Goal: Book appointment/travel/reservation

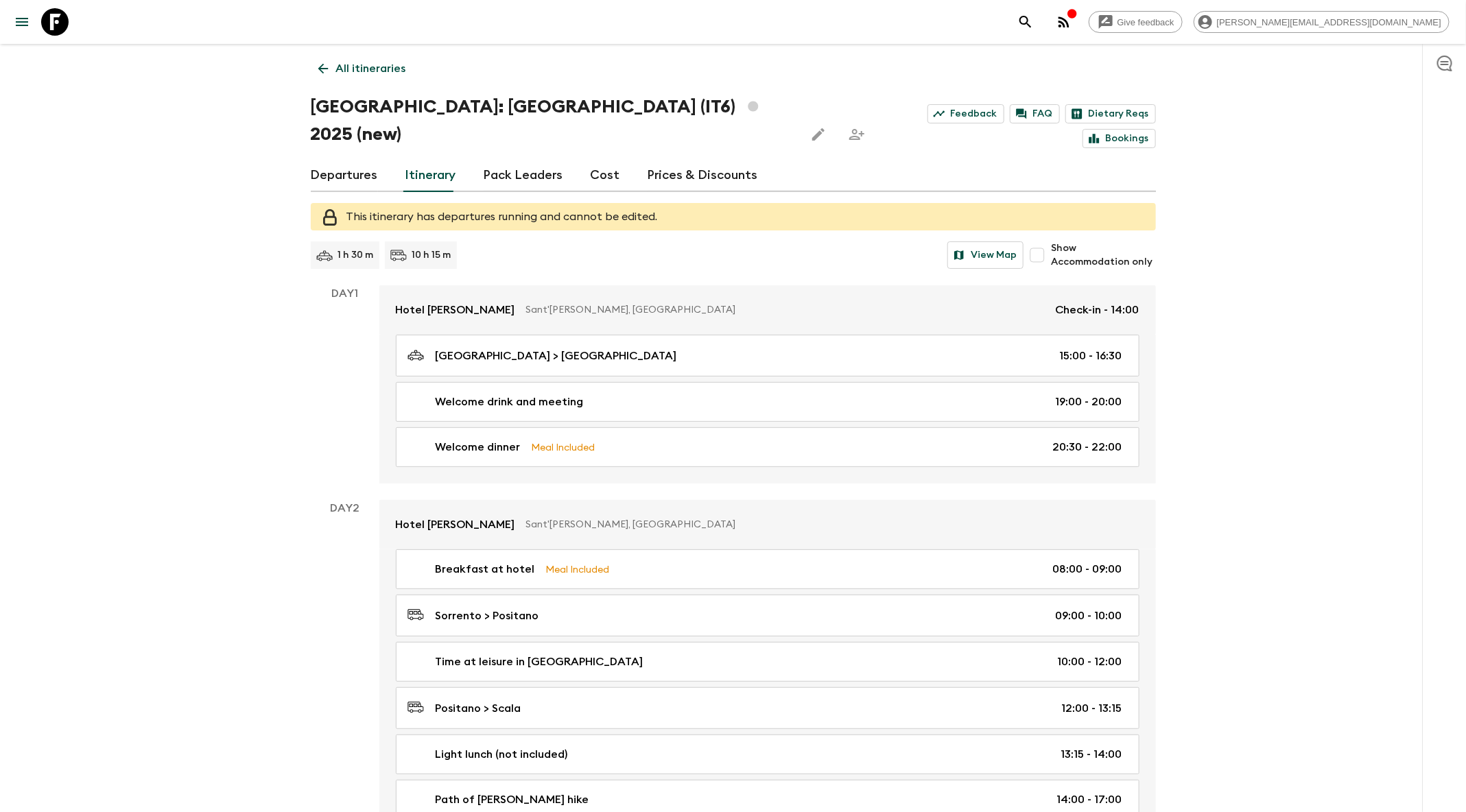
click at [1039, 25] on button "search adventures" at bounding box center [1025, 22] width 27 height 27
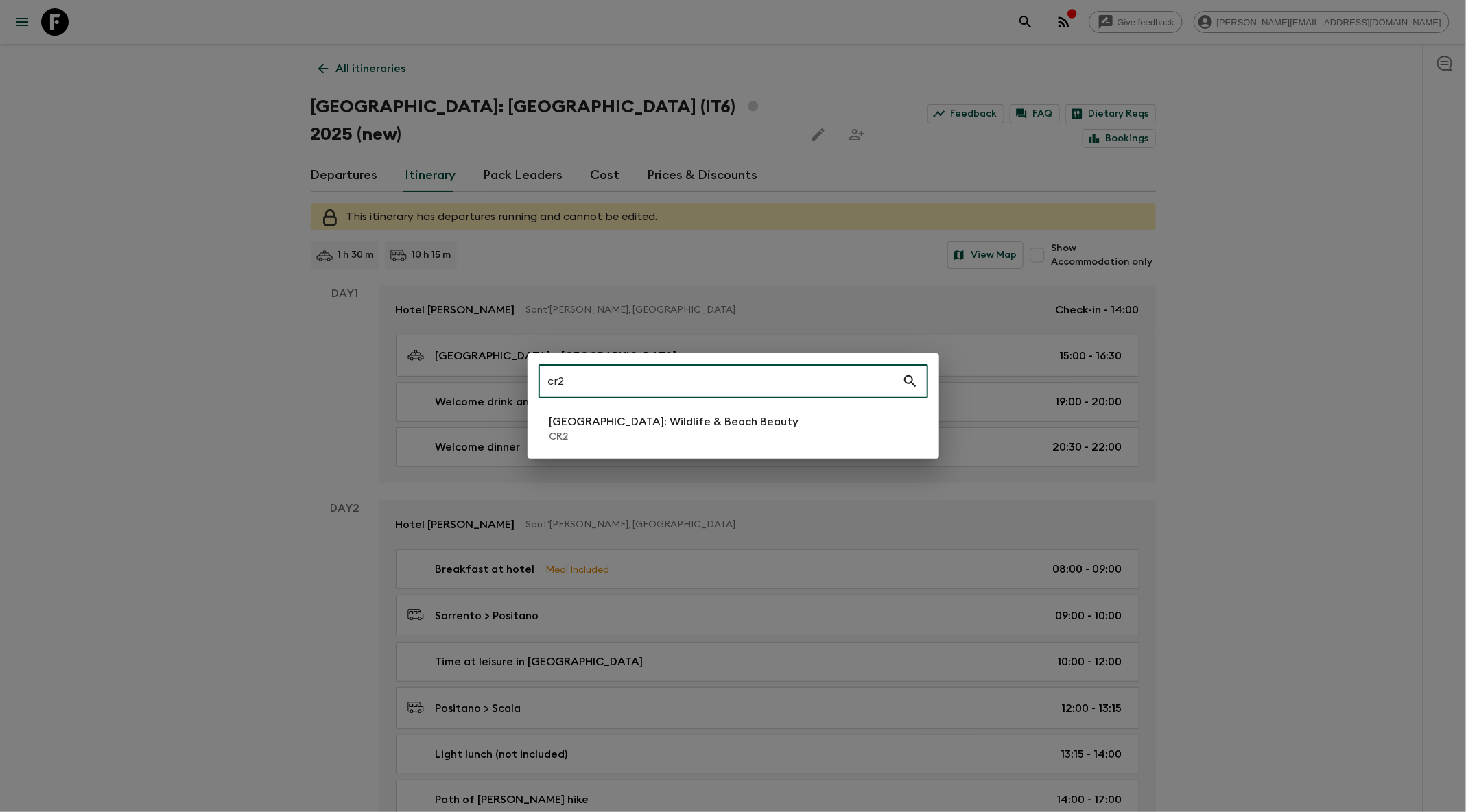
type input "cr2"
click at [643, 411] on li "[GEOGRAPHIC_DATA]: Wildlife & Beach Beauty CR2" at bounding box center [733, 429] width 389 height 39
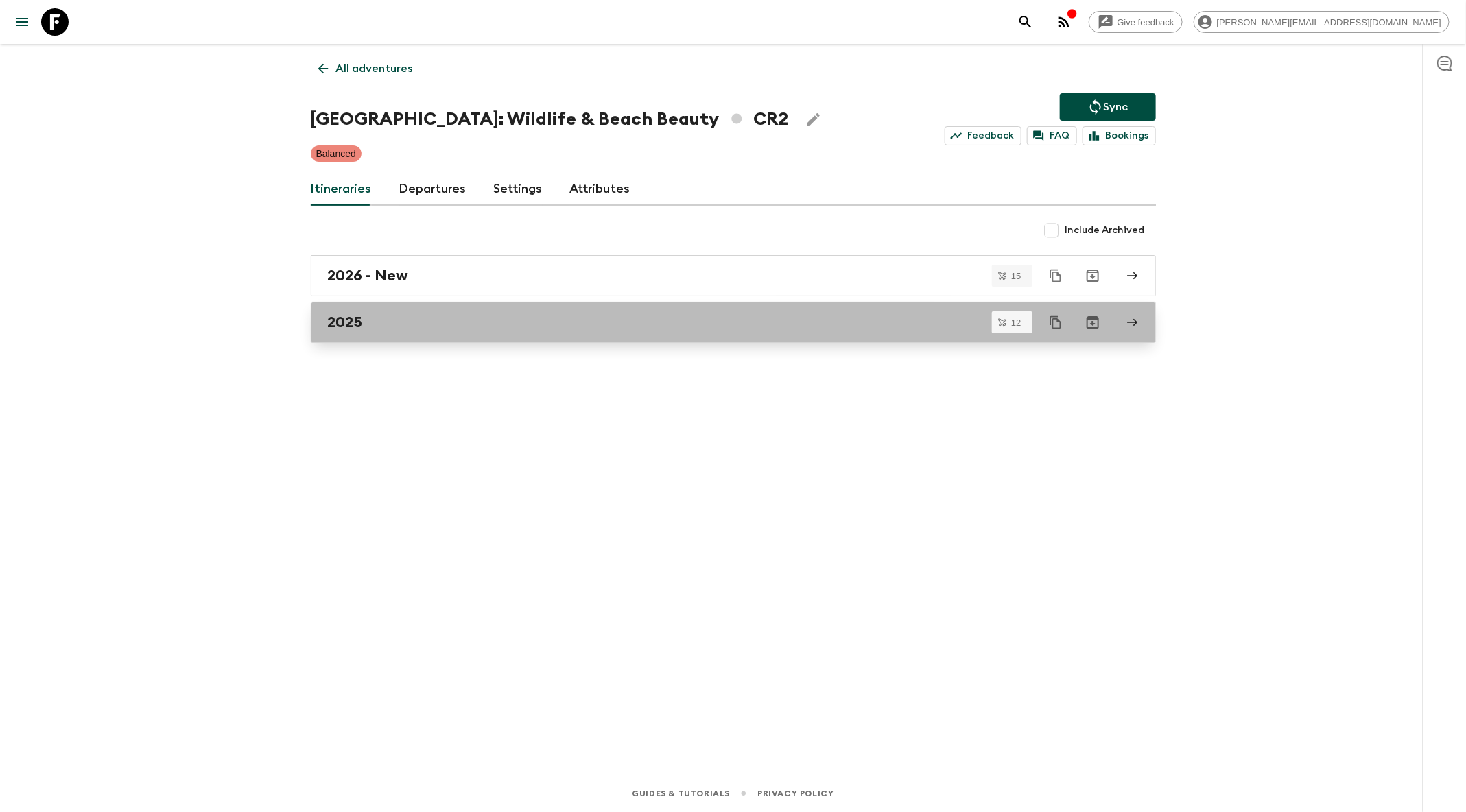
click at [623, 328] on div "2025" at bounding box center [721, 322] width 785 height 18
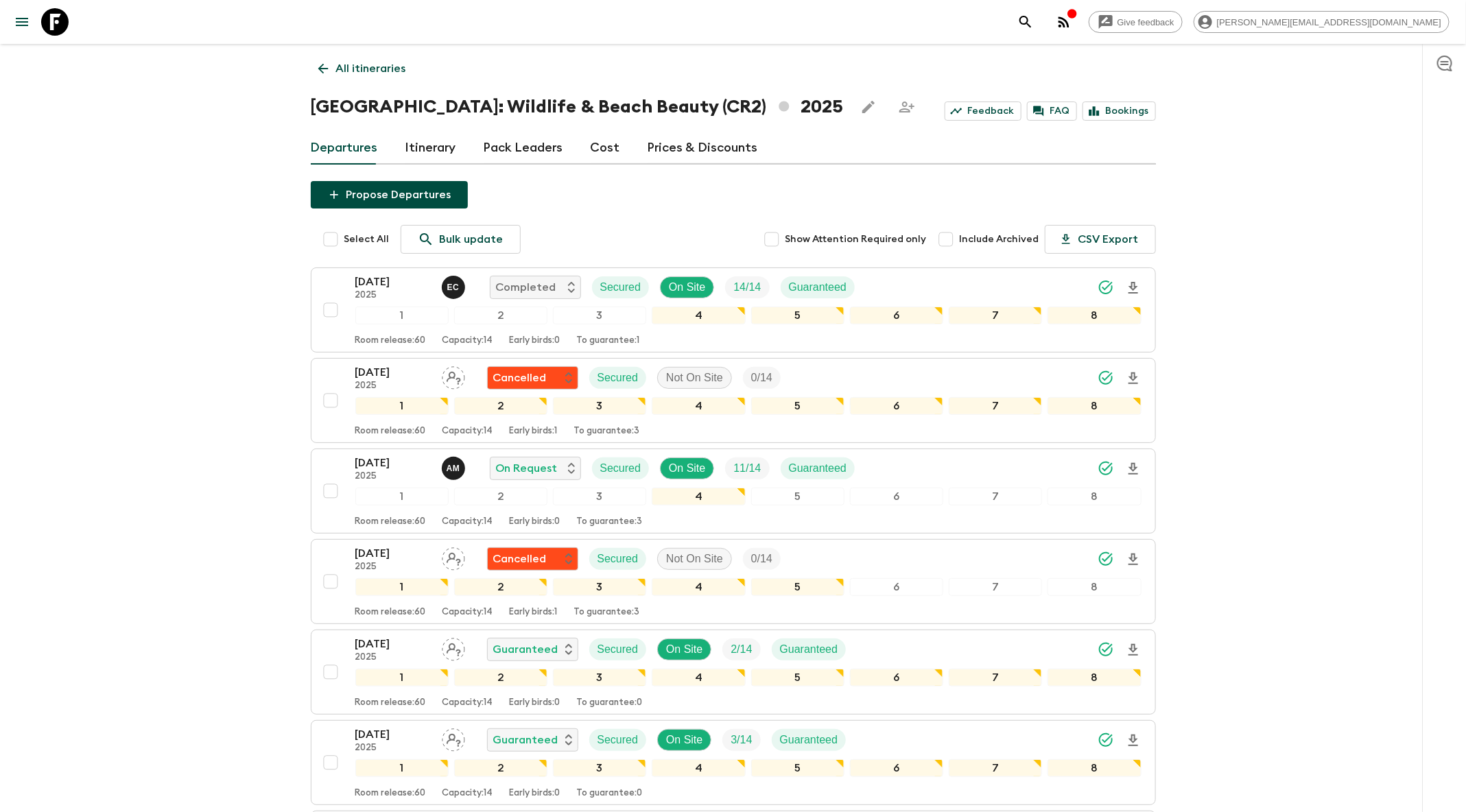
scroll to position [648, 0]
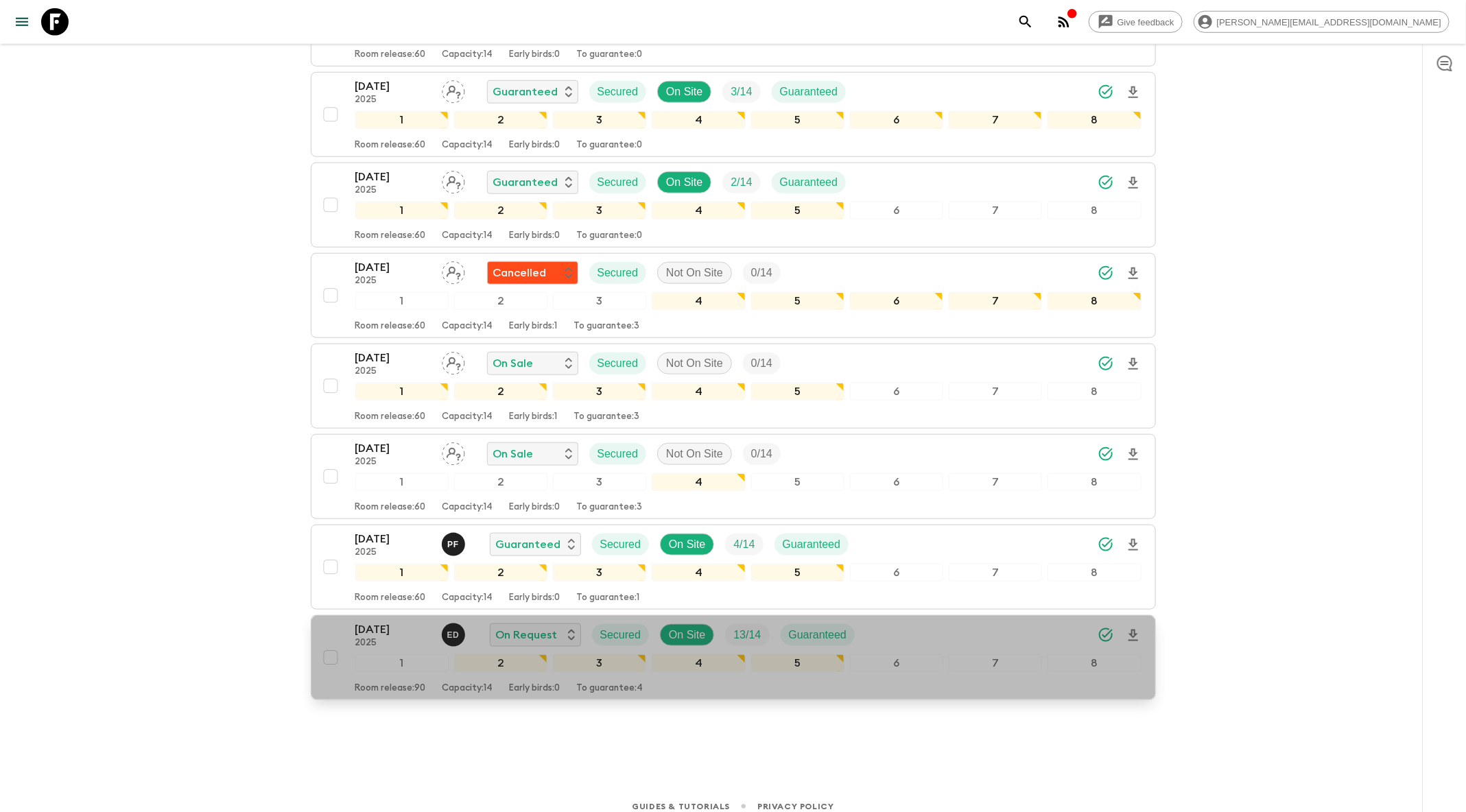
click at [972, 621] on div "[DATE] 2025 E D On Request Secured On Site 13 / 14 Guaranteed" at bounding box center [749, 634] width 787 height 27
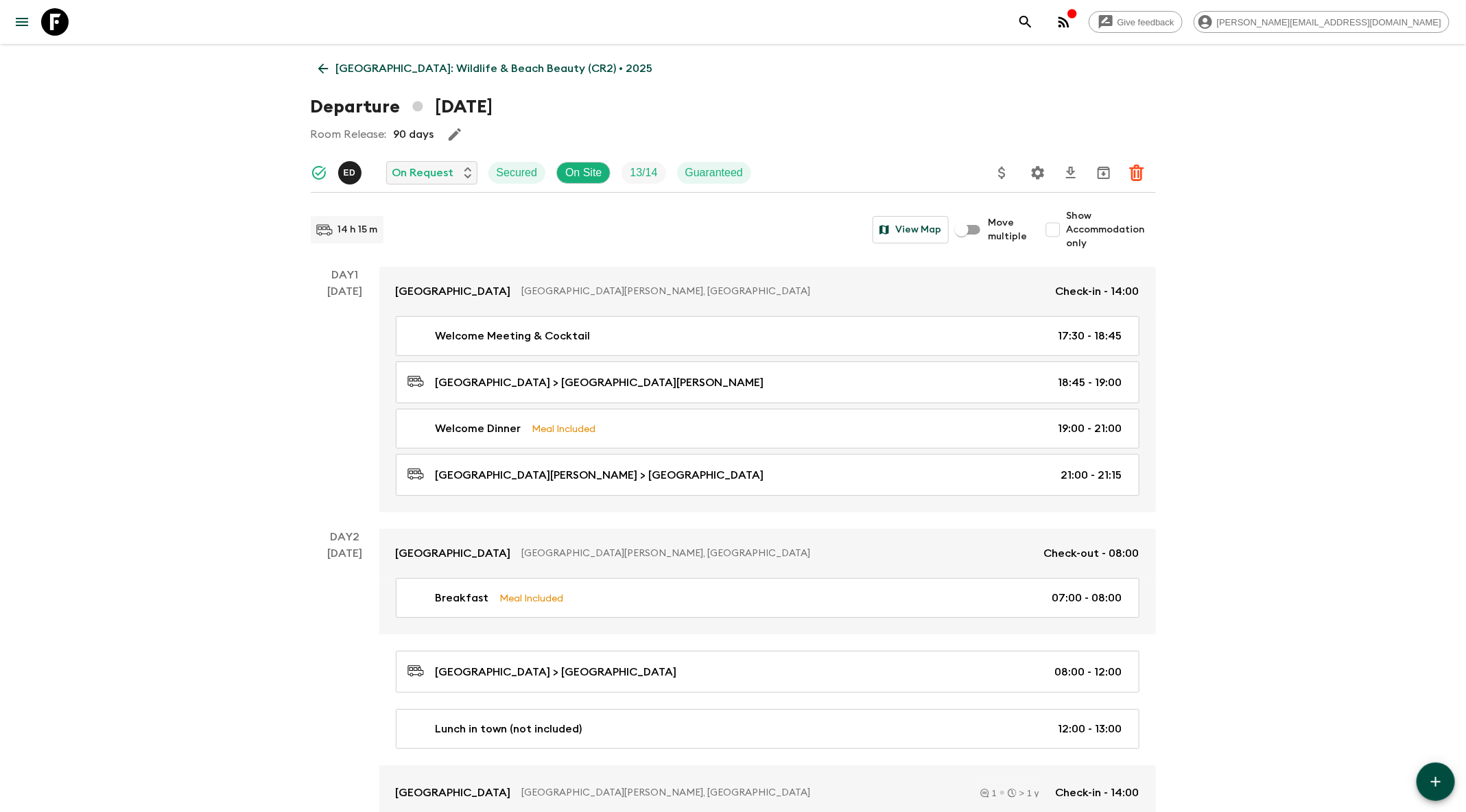
click at [1034, 26] on icon "search adventures" at bounding box center [1025, 22] width 16 height 16
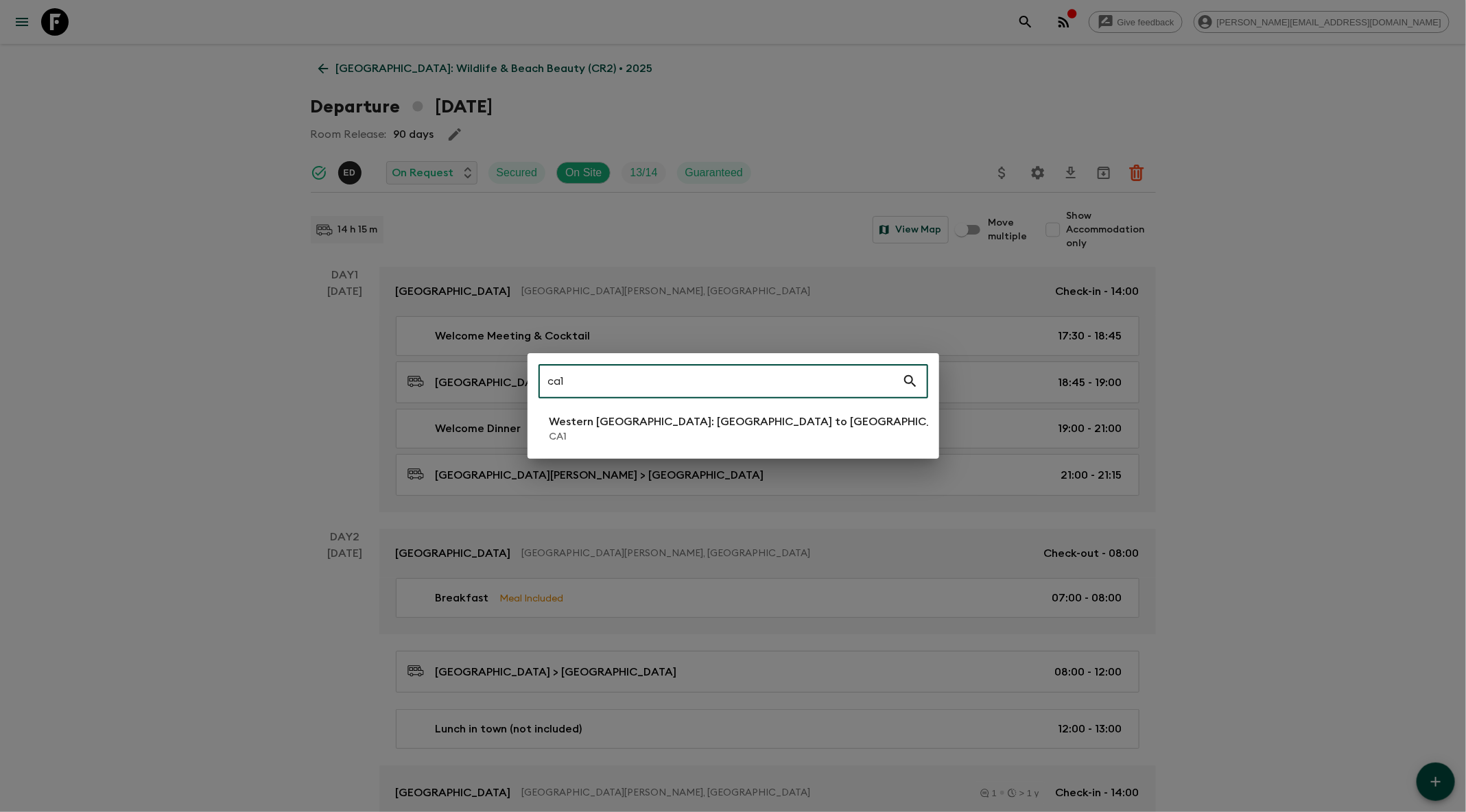
type input "ca1"
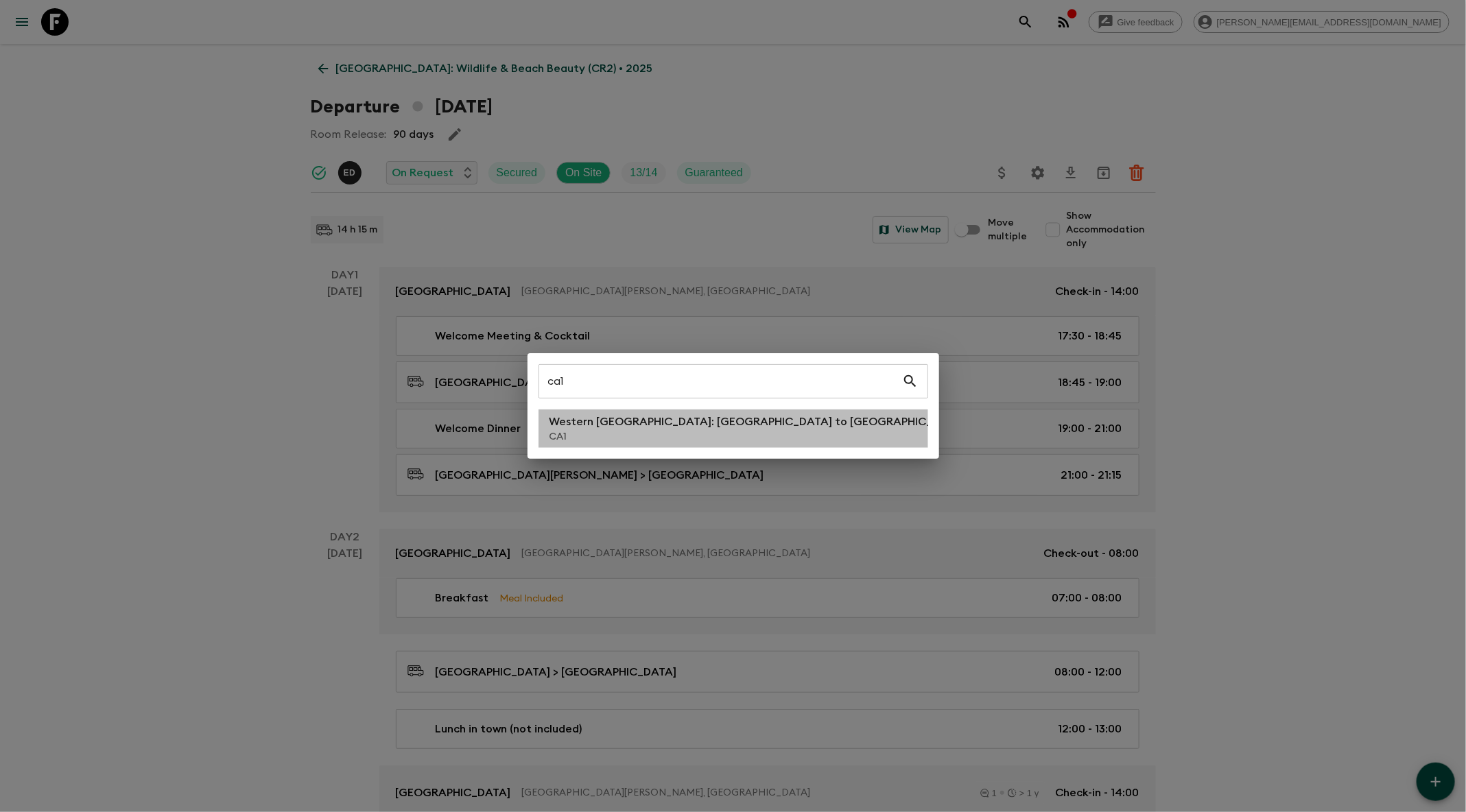
click at [669, 416] on p "Western [GEOGRAPHIC_DATA]: [GEOGRAPHIC_DATA] to [GEOGRAPHIC_DATA]" at bounding box center [758, 421] width 417 height 16
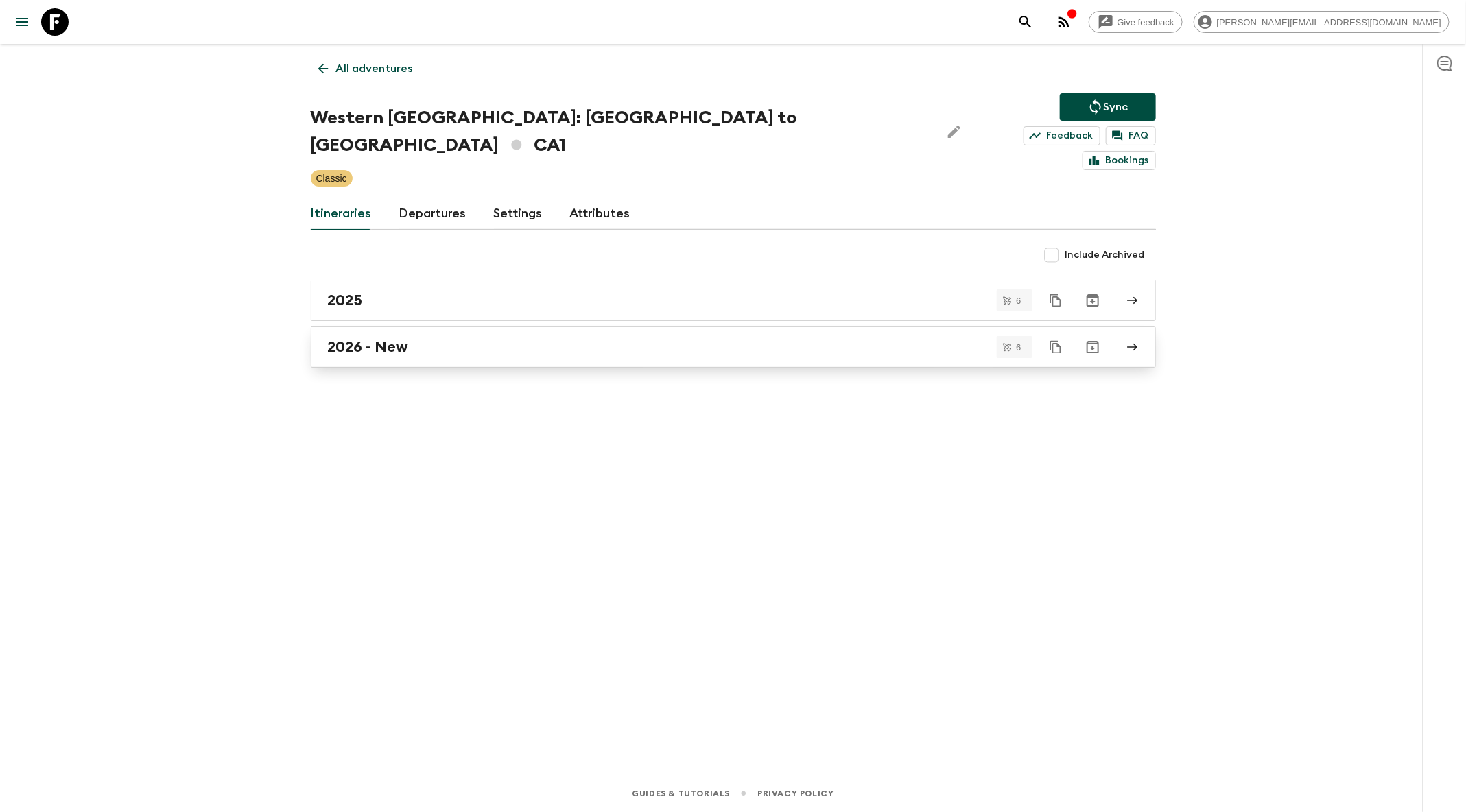
click at [753, 338] on div "2026 - New" at bounding box center [721, 347] width 785 height 18
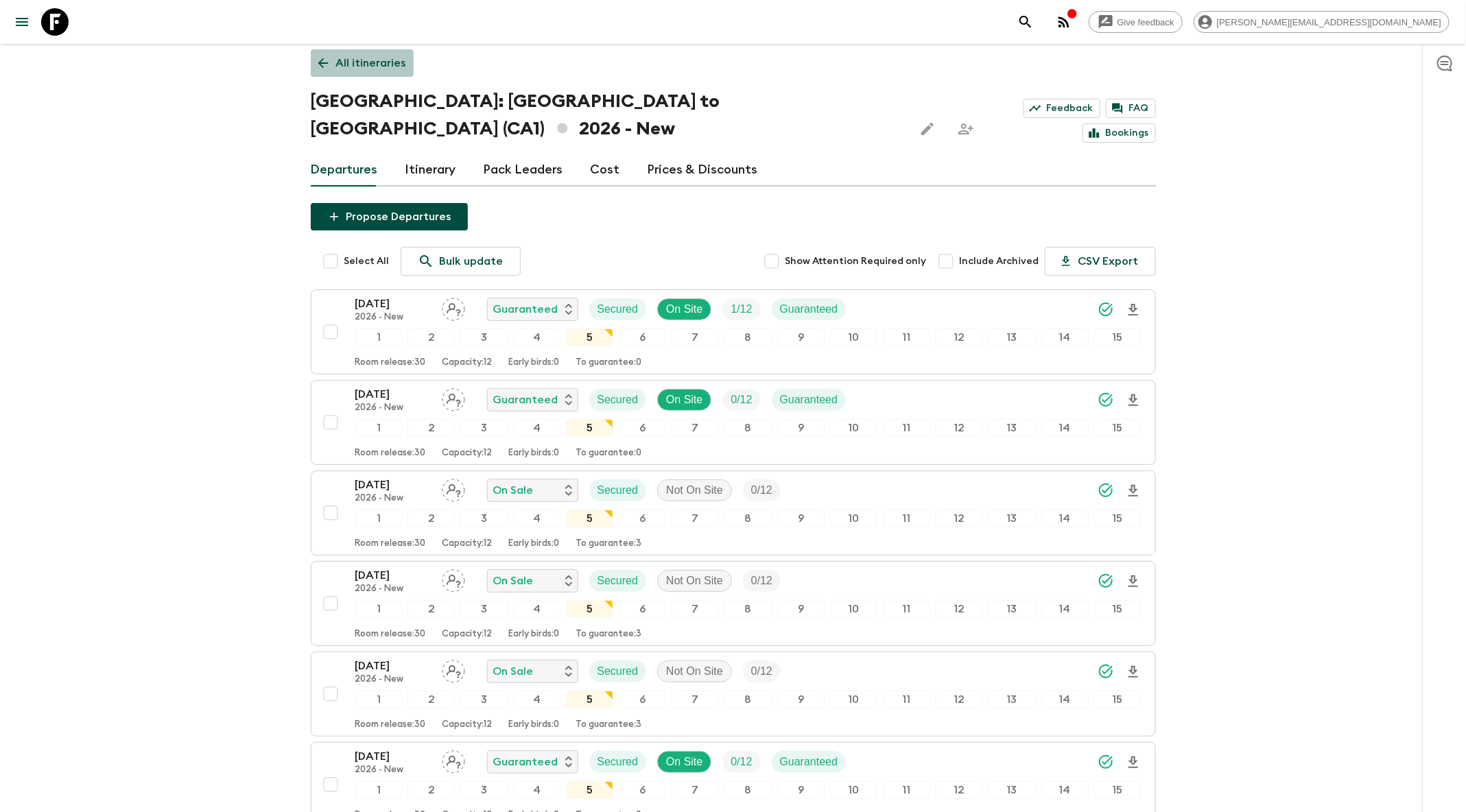
click at [322, 77] on div "All itineraries [GEOGRAPHIC_DATA]: [GEOGRAPHIC_DATA] to [GEOGRAPHIC_DATA] ([GEO…" at bounding box center [734, 458] width 878 height 838
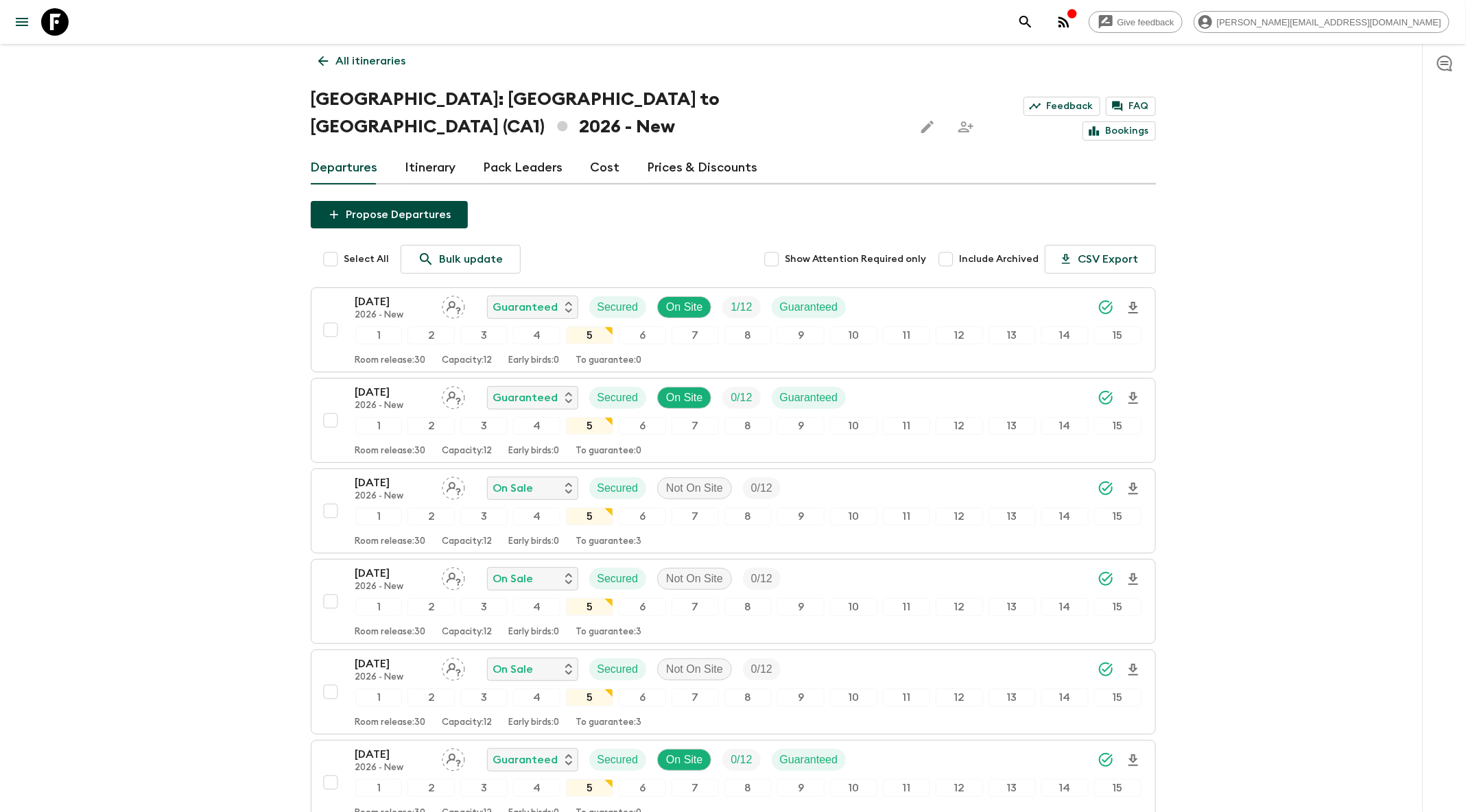
click at [326, 58] on icon at bounding box center [323, 60] width 15 height 15
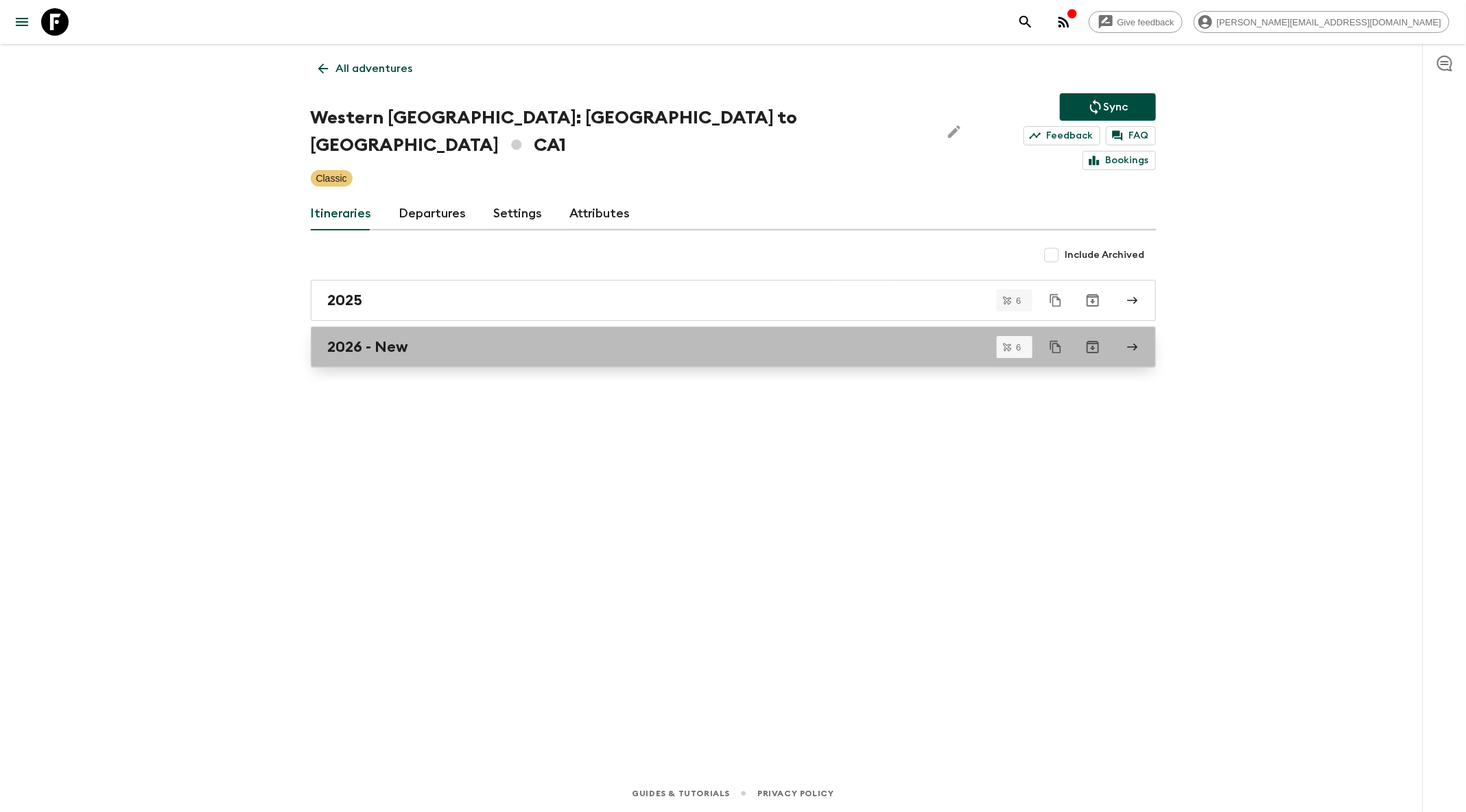
click at [473, 338] on div "2026 - New" at bounding box center [721, 347] width 785 height 18
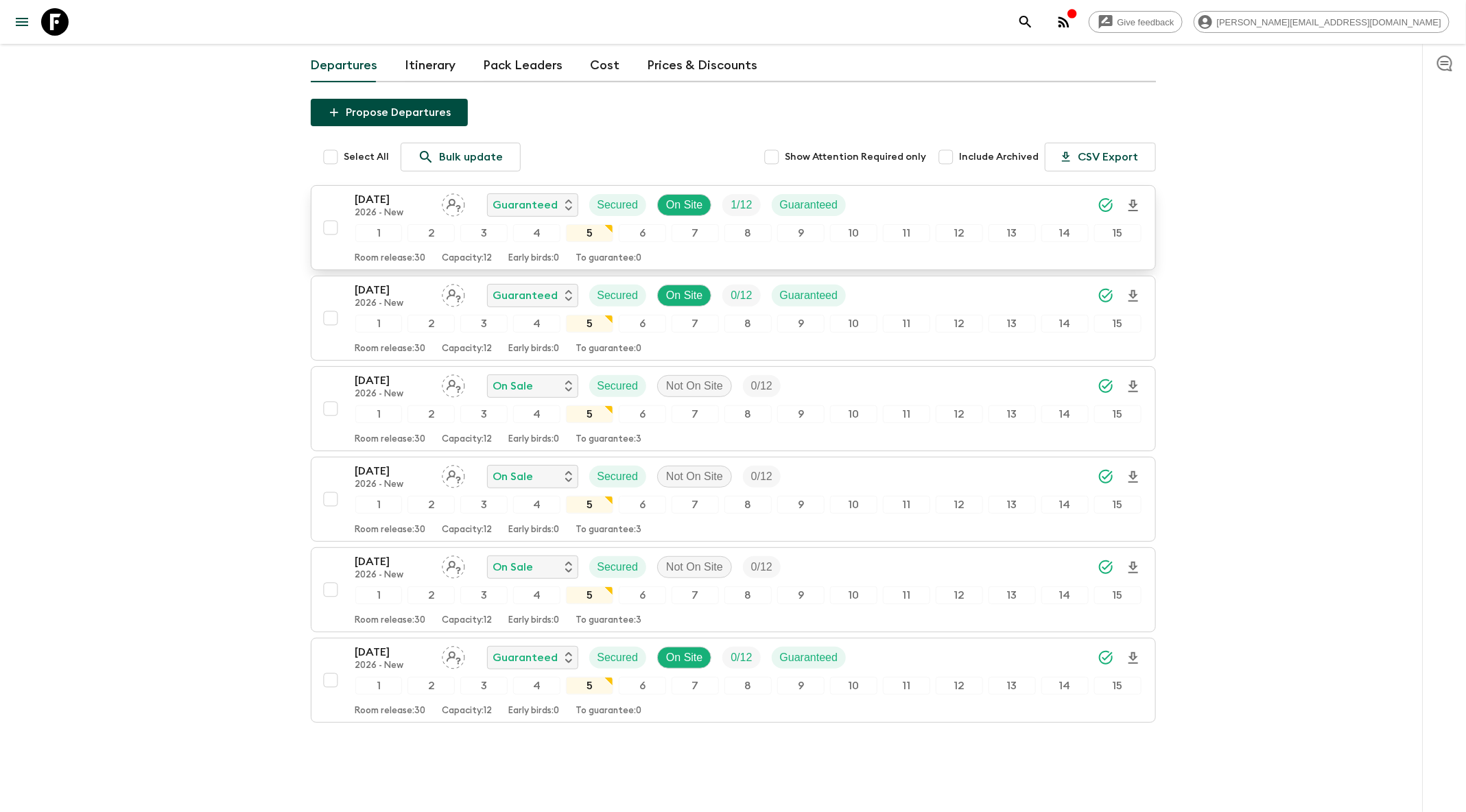
scroll to position [111, 0]
